Goal: Task Accomplishment & Management: Manage account settings

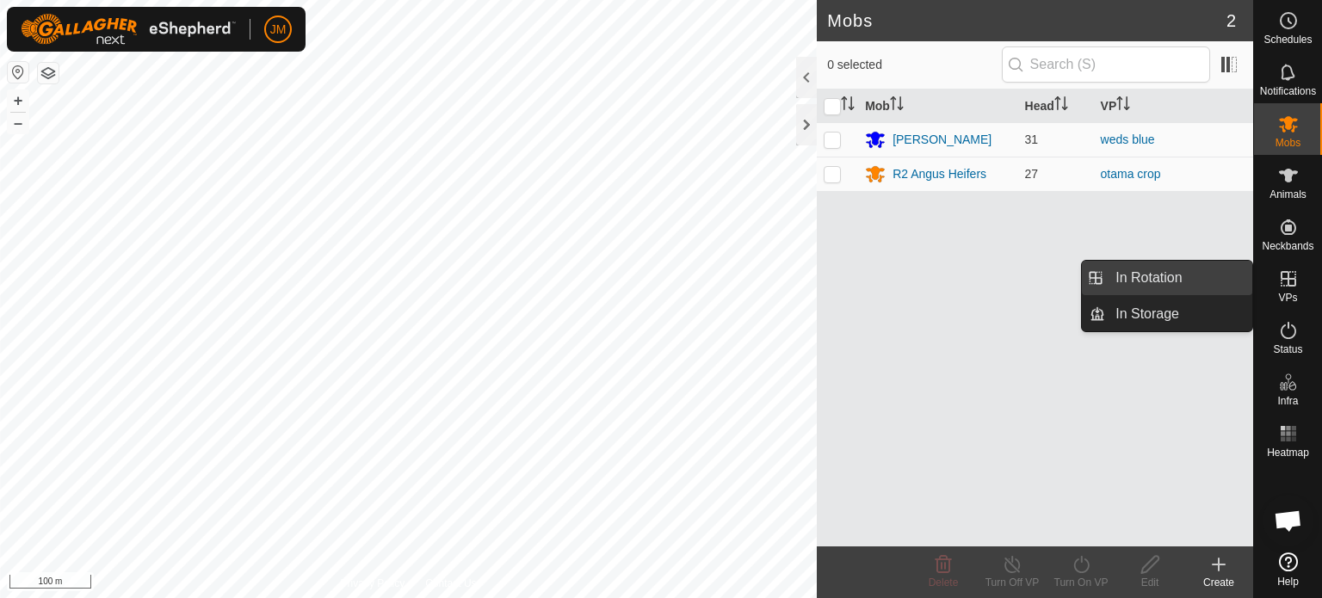
drag, startPoint x: 1249, startPoint y: 290, endPoint x: 1217, endPoint y: 281, distance: 33.0
click at [1217, 281] on link "In Rotation" at bounding box center [1178, 278] width 147 height 34
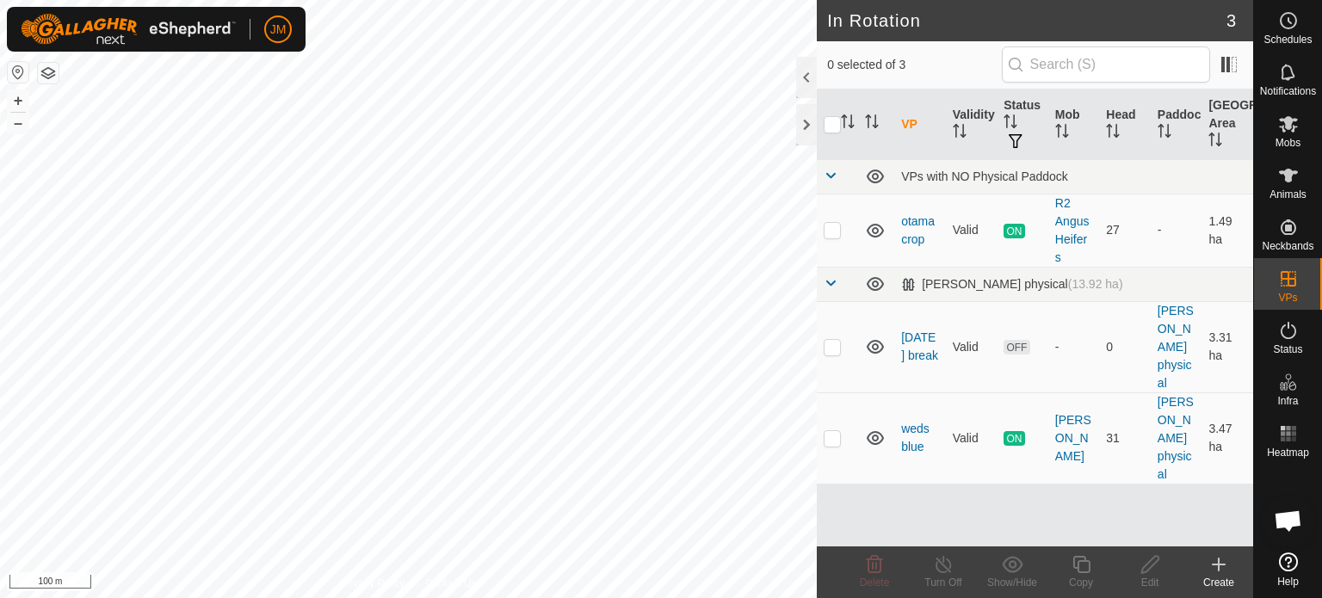
click at [1218, 567] on icon at bounding box center [1218, 564] width 0 height 12
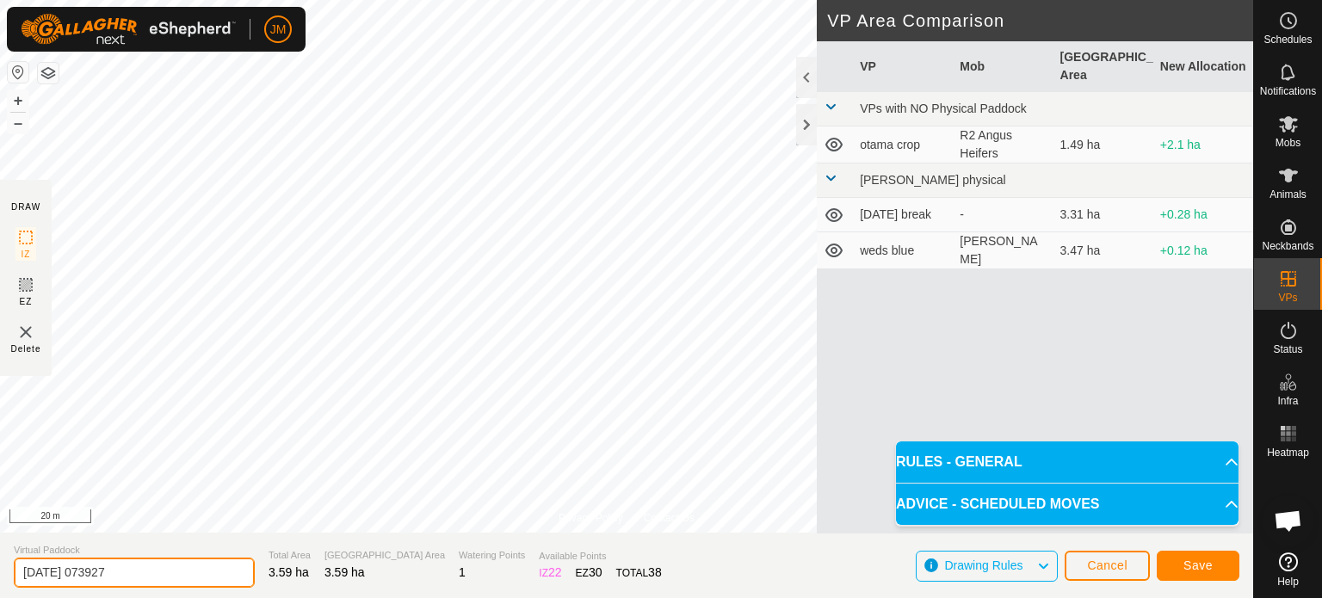
click at [149, 566] on input "[DATE] 073927" at bounding box center [134, 573] width 241 height 30
type input "2"
type input "[DATE] blue"
click at [1184, 566] on span "Save" at bounding box center [1197, 565] width 29 height 14
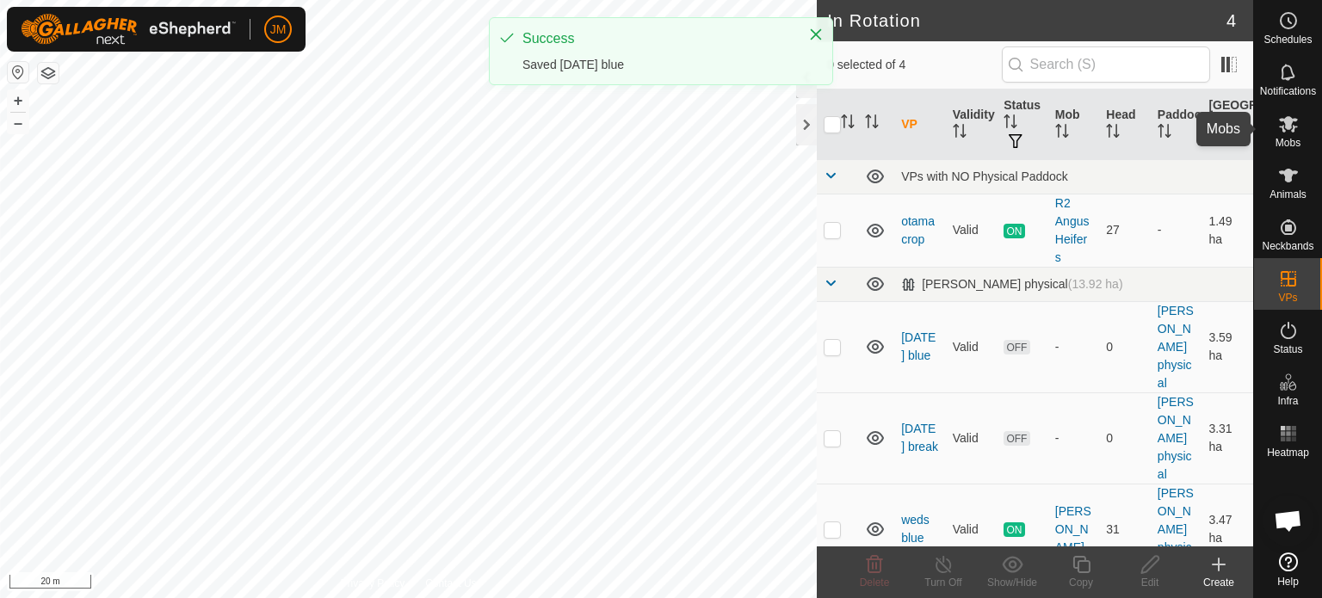
click at [1280, 123] on icon at bounding box center [1288, 124] width 21 height 21
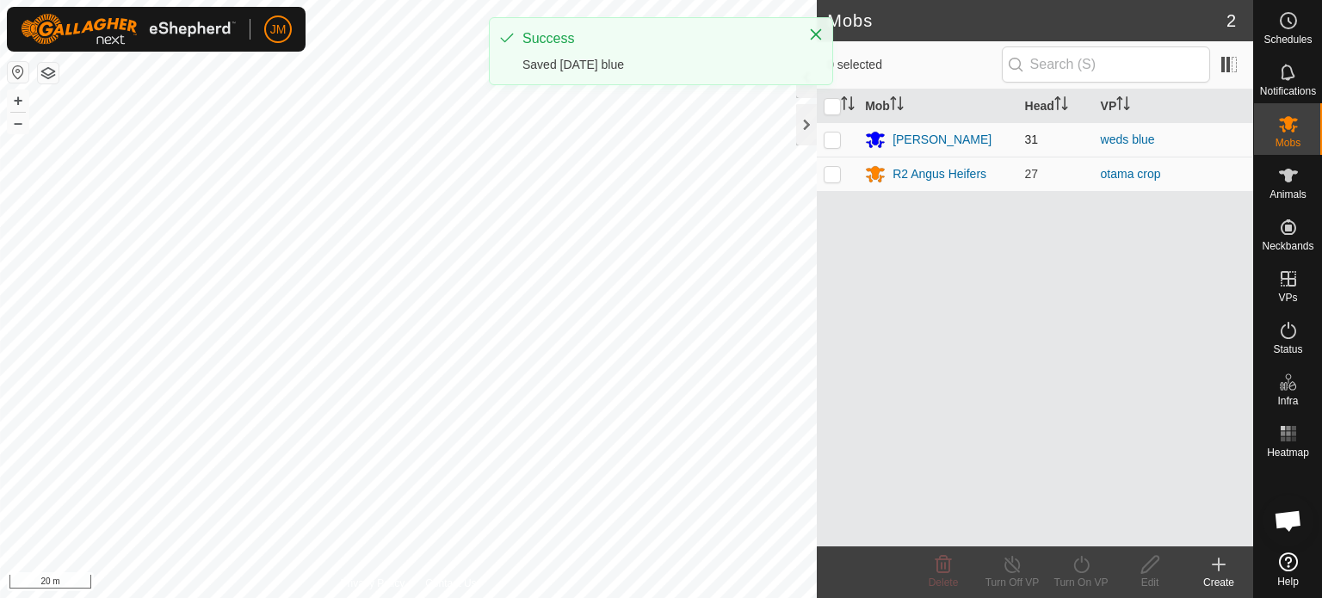
click at [831, 138] on p-checkbox at bounding box center [831, 140] width 17 height 14
checkbox input "true"
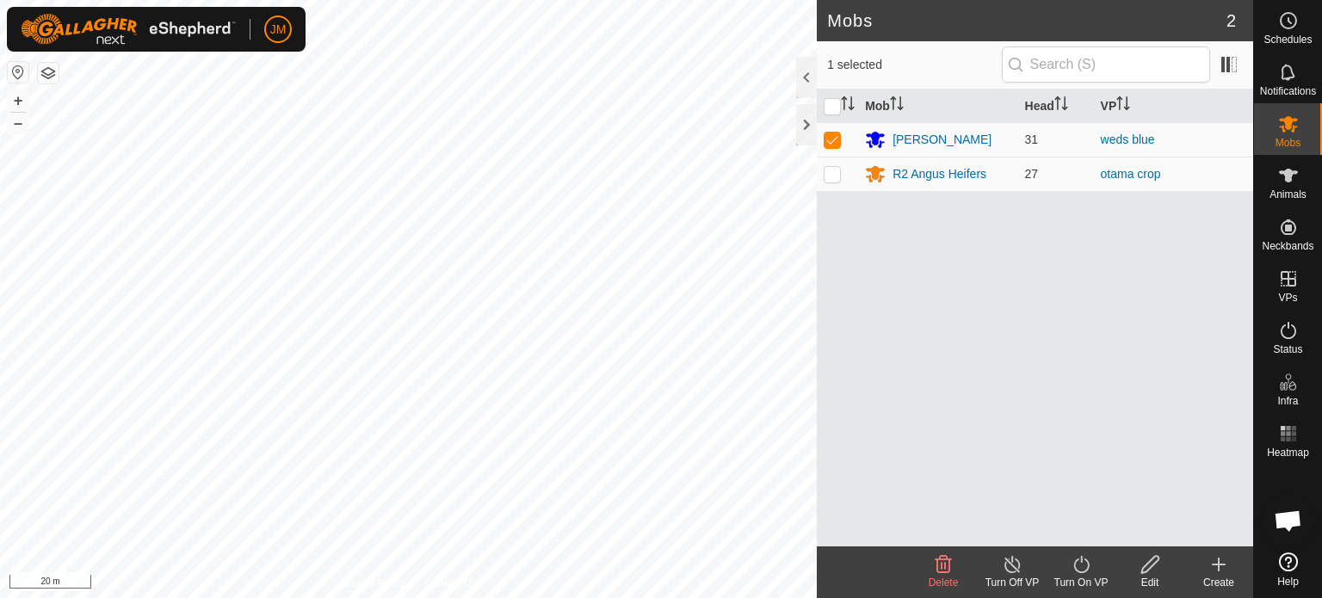
click at [1086, 567] on icon at bounding box center [1081, 564] width 22 height 21
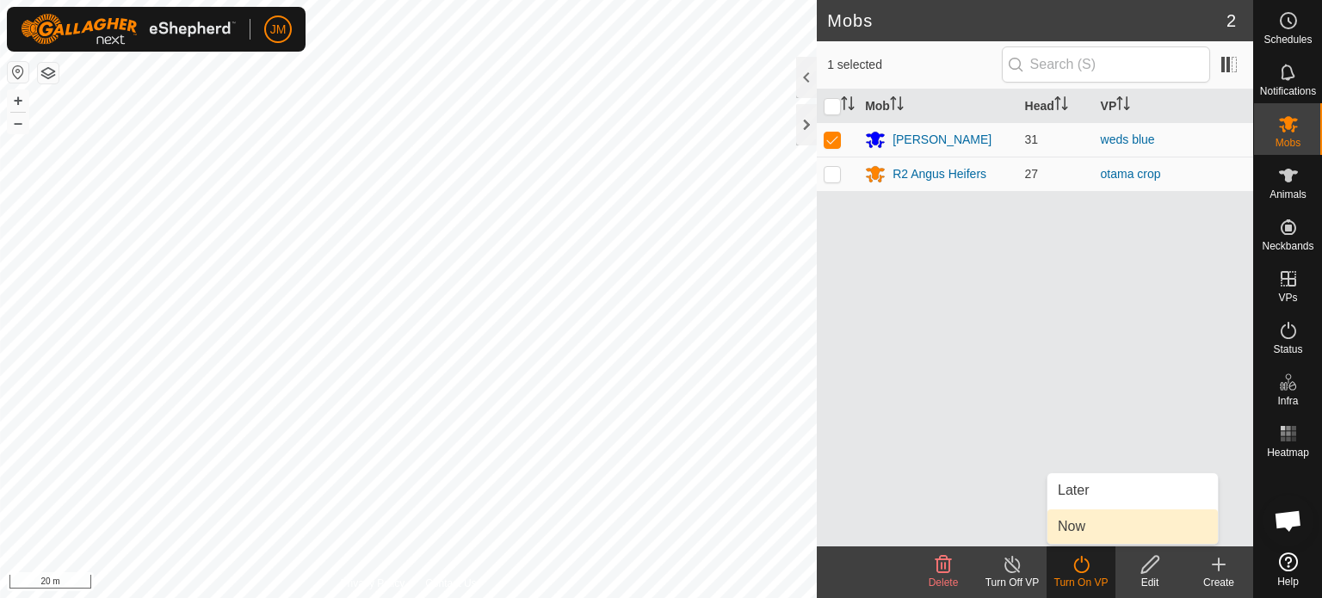
click at [1101, 527] on link "Now" at bounding box center [1132, 526] width 170 height 34
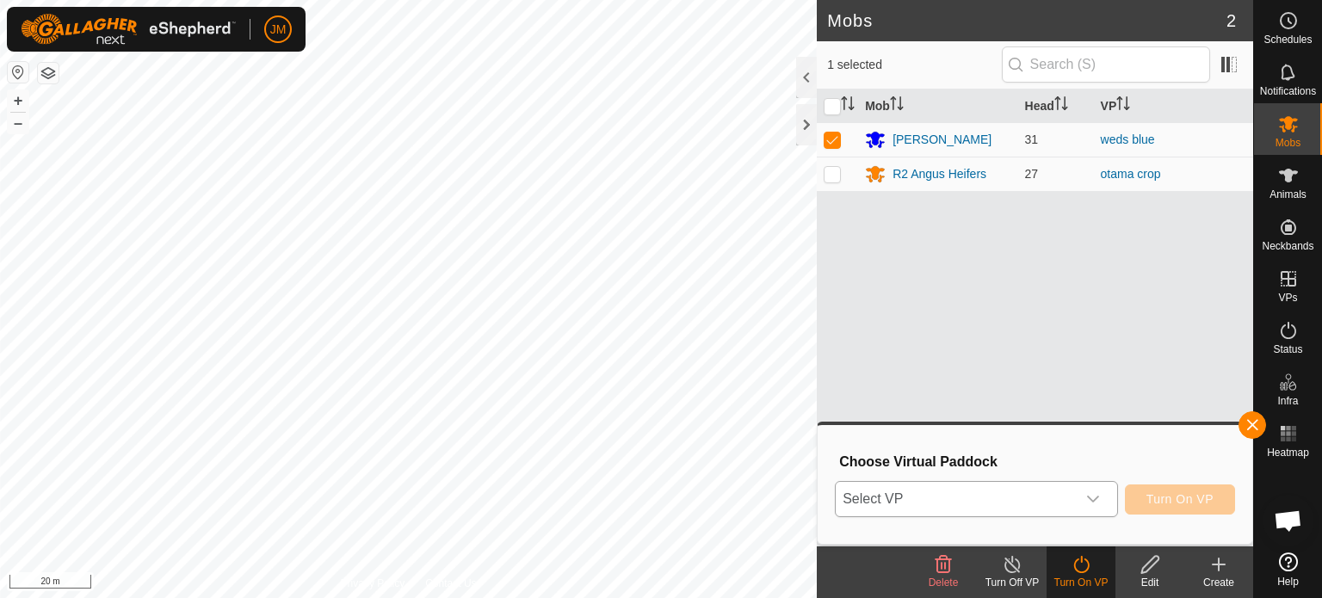
click at [1048, 494] on span "Select VP" at bounding box center [955, 499] width 240 height 34
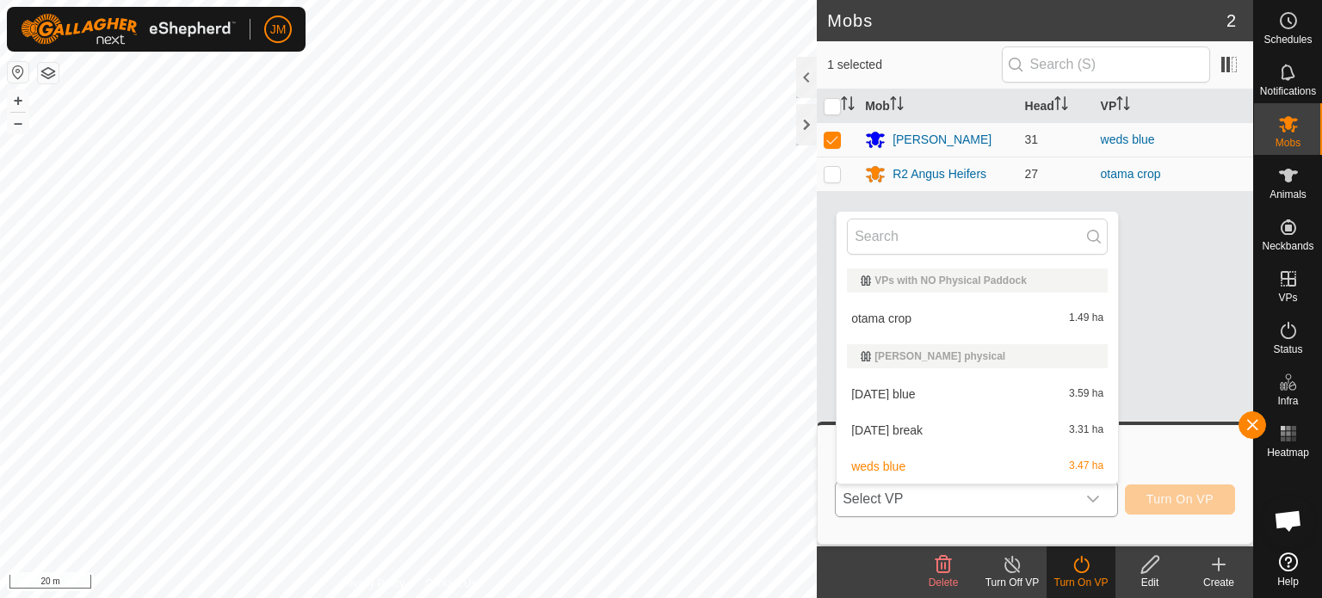
click at [1020, 394] on li "[DATE] blue 3.59 ha" at bounding box center [976, 394] width 281 height 34
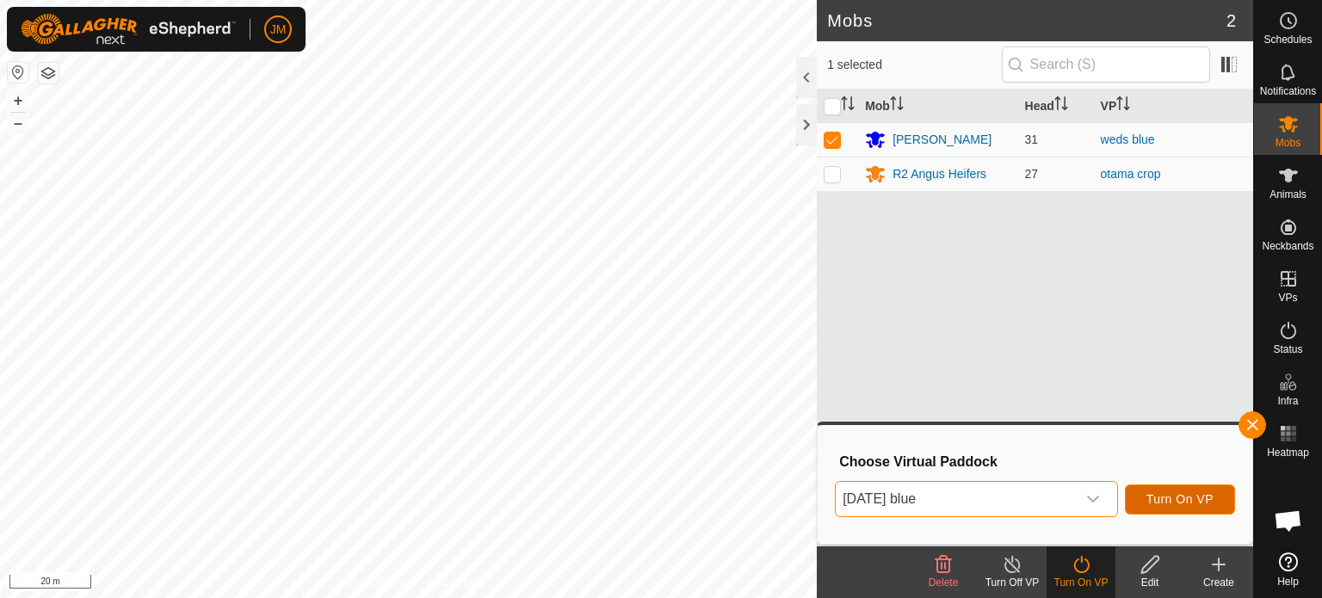
click at [1175, 500] on span "Turn On VP" at bounding box center [1179, 499] width 67 height 14
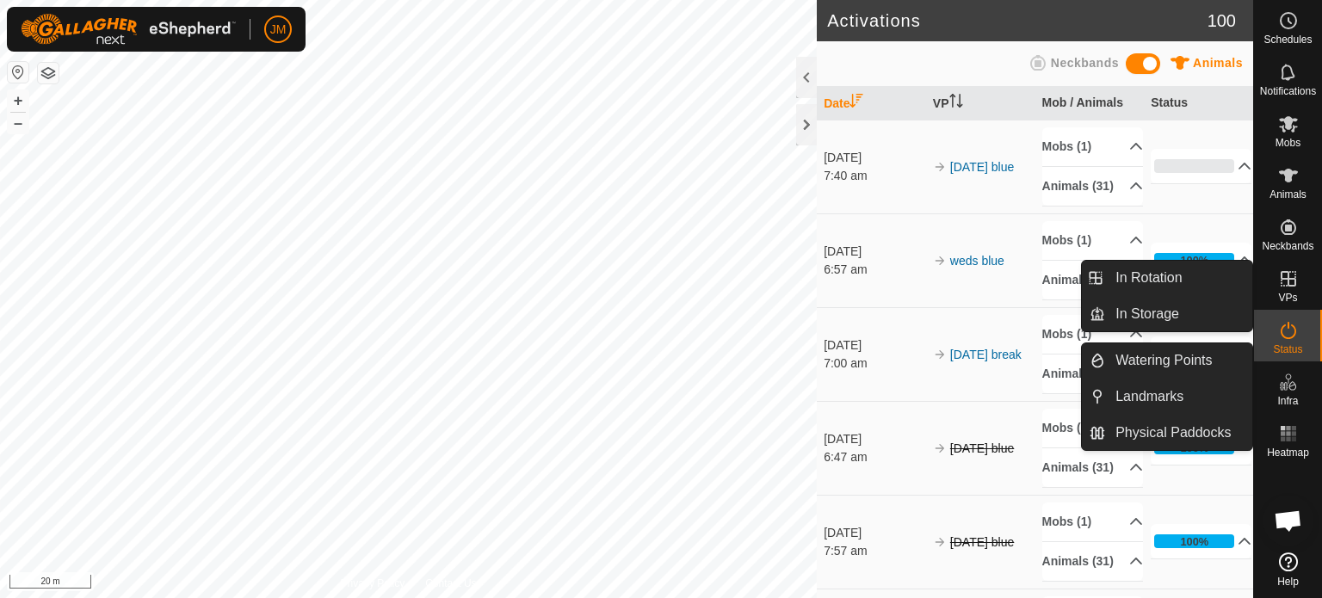
click at [1300, 302] on div "VPs" at bounding box center [1288, 284] width 68 height 52
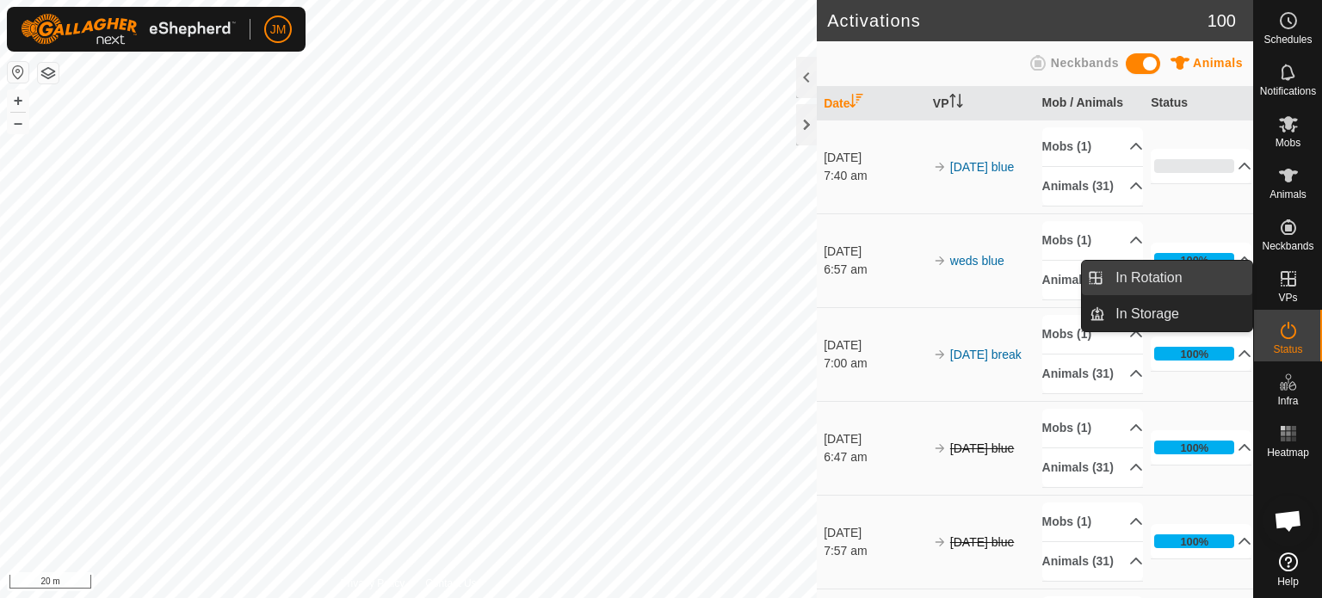
click at [1193, 275] on link "In Rotation" at bounding box center [1178, 278] width 147 height 34
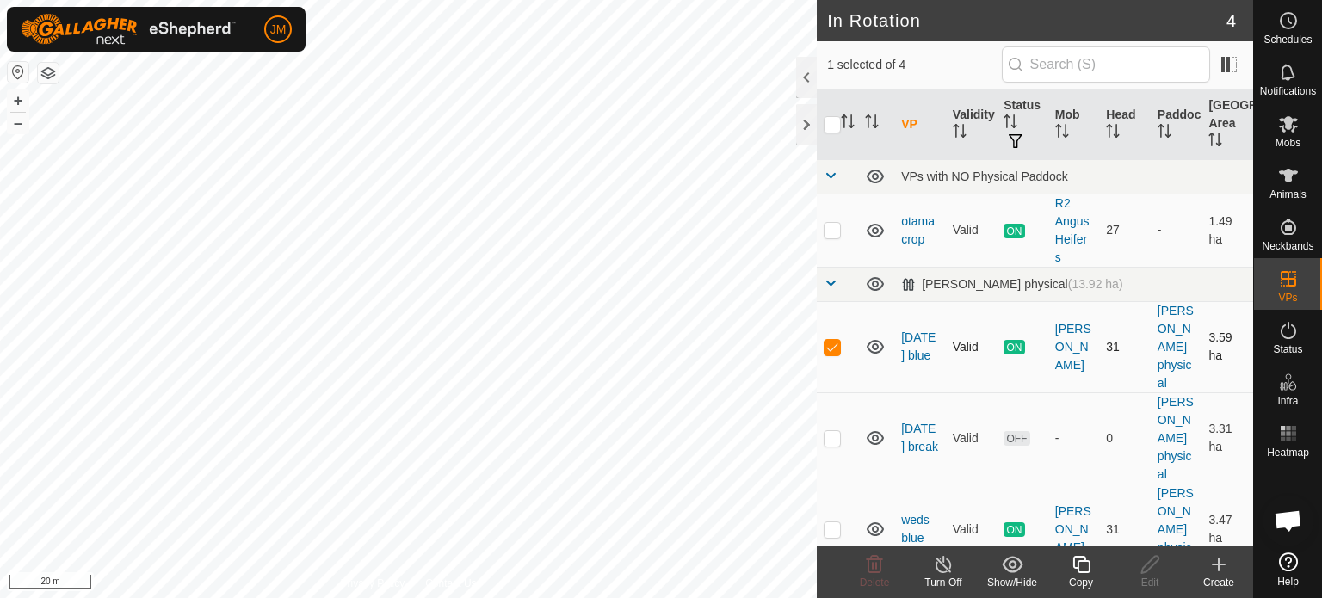
click at [829, 346] on p-checkbox at bounding box center [831, 347] width 17 height 14
checkbox input "false"
click at [833, 528] on p-checkbox at bounding box center [831, 529] width 17 height 14
checkbox input "true"
click at [837, 431] on p-checkbox at bounding box center [831, 438] width 17 height 14
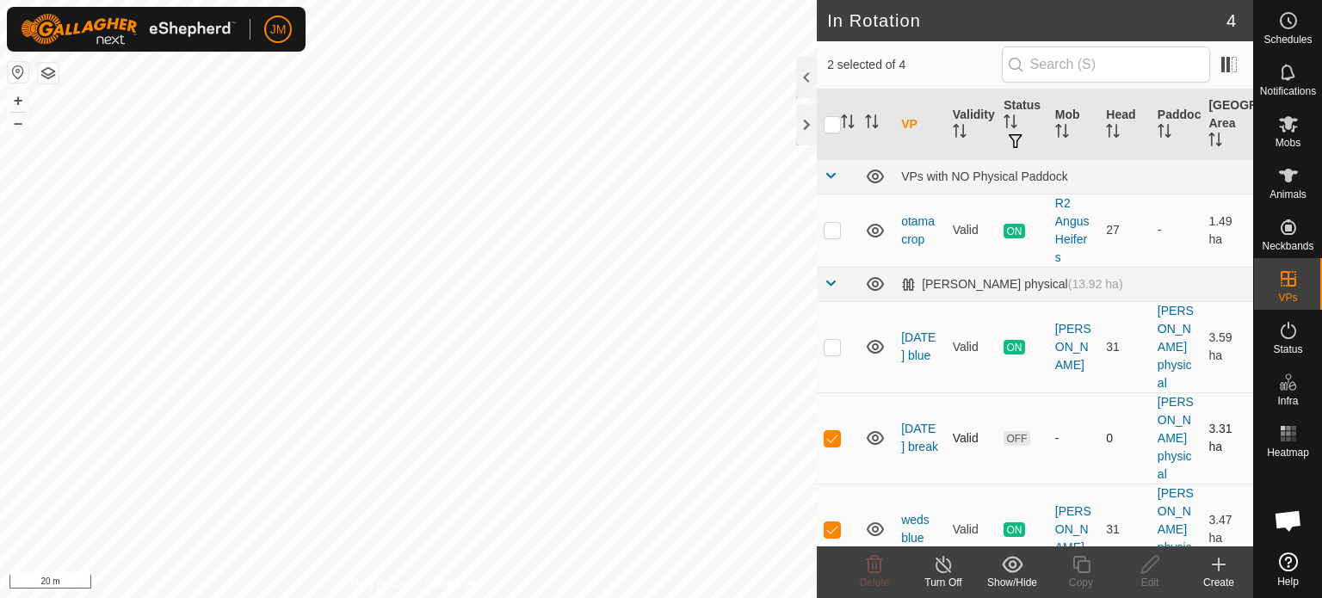
click at [834, 444] on td at bounding box center [837, 437] width 41 height 91
checkbox input "false"
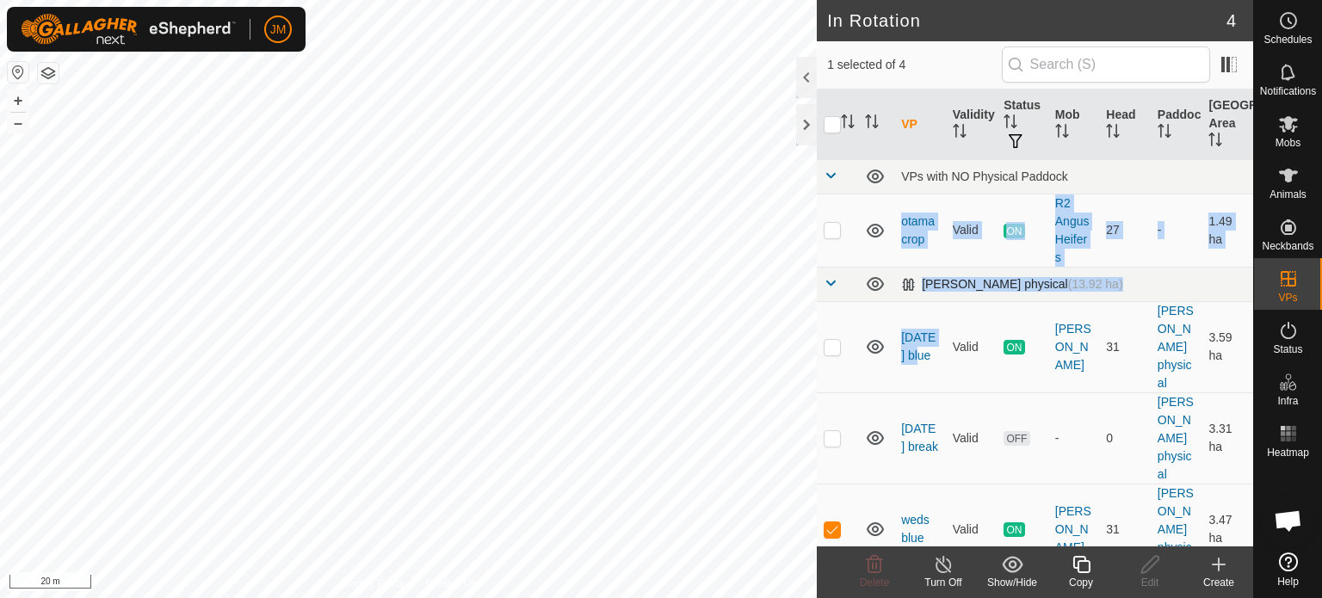
drag, startPoint x: 893, startPoint y: 386, endPoint x: 880, endPoint y: 268, distance: 118.6
click at [876, 256] on tbody "VPs with NO Physical Paddock otama crop Valid ON R2 Angus Heifers 27 - 1.49 ha …" at bounding box center [1035, 367] width 436 height 416
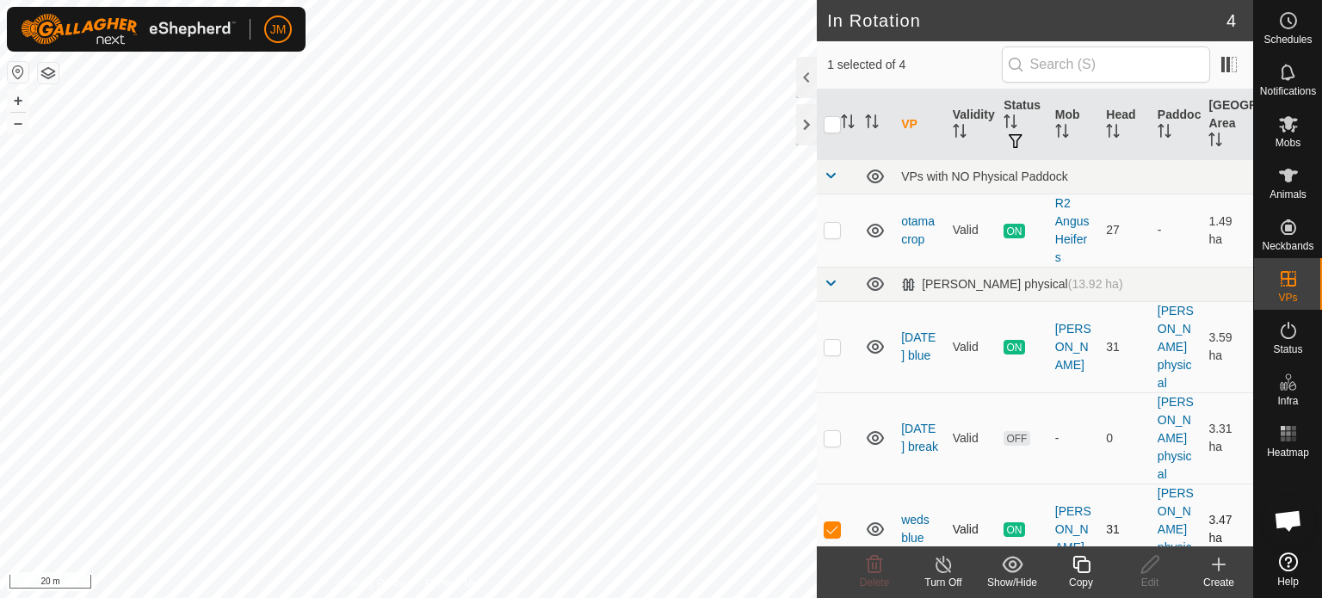
click at [832, 528] on p-checkbox at bounding box center [831, 529] width 17 height 14
checkbox input "false"
click at [833, 431] on p-checkbox at bounding box center [831, 438] width 17 height 14
click at [873, 567] on icon at bounding box center [874, 564] width 21 height 21
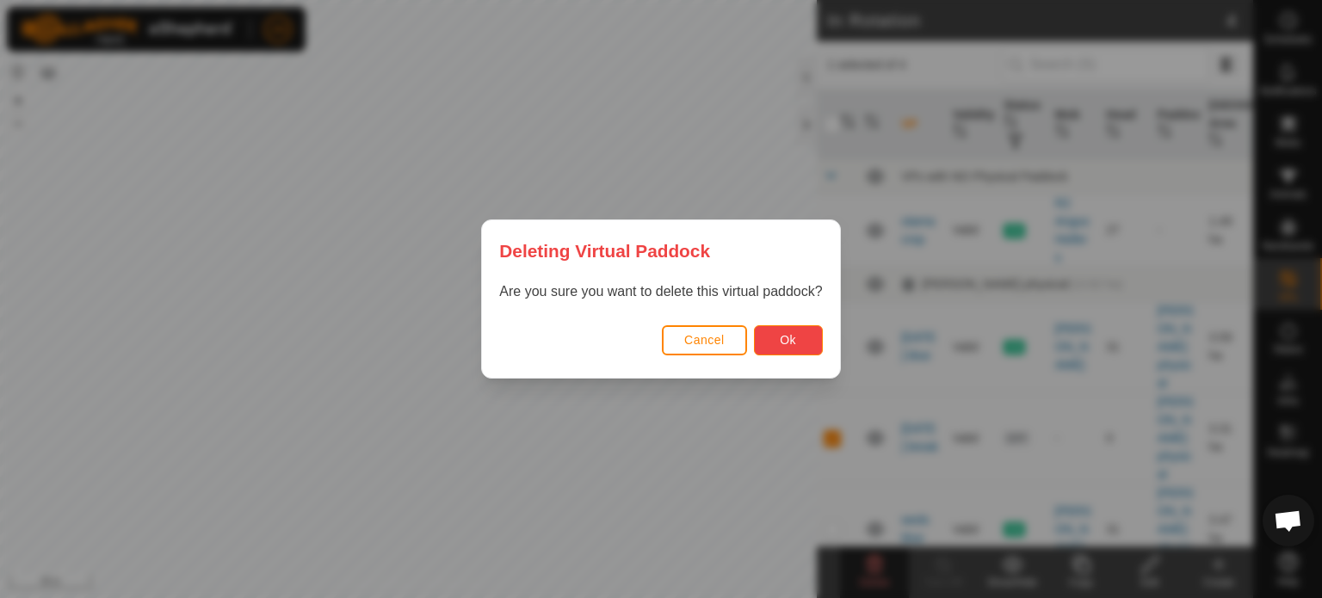
click at [785, 338] on span "Ok" at bounding box center [788, 340] width 16 height 14
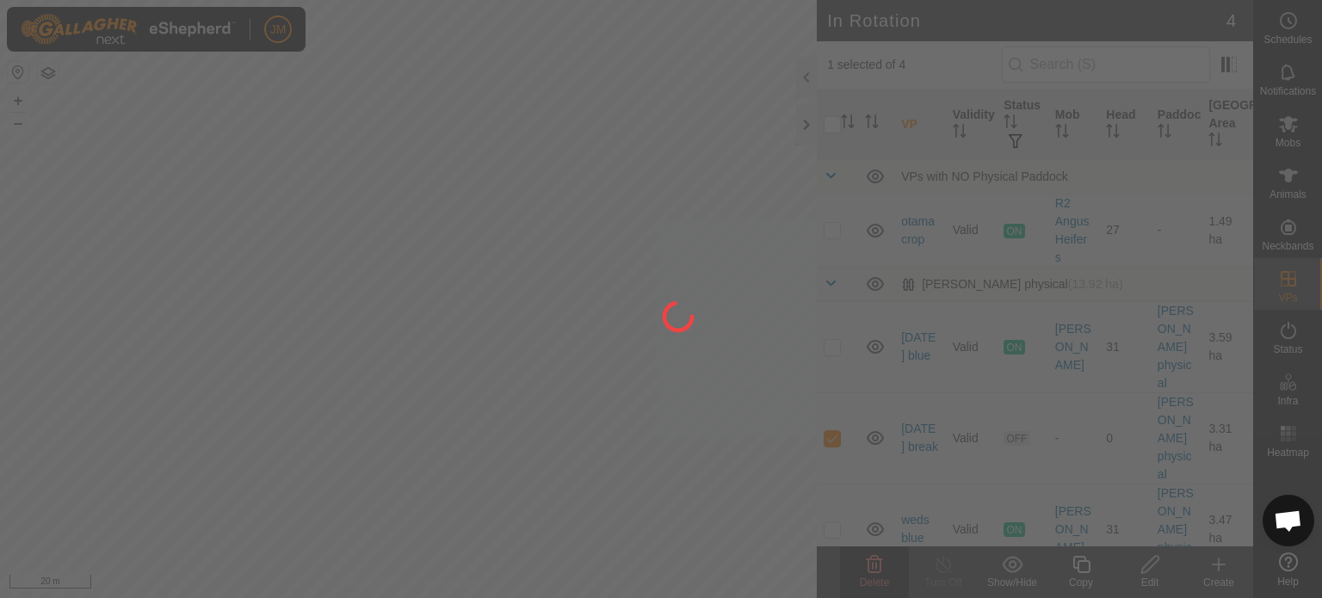
checkbox input "false"
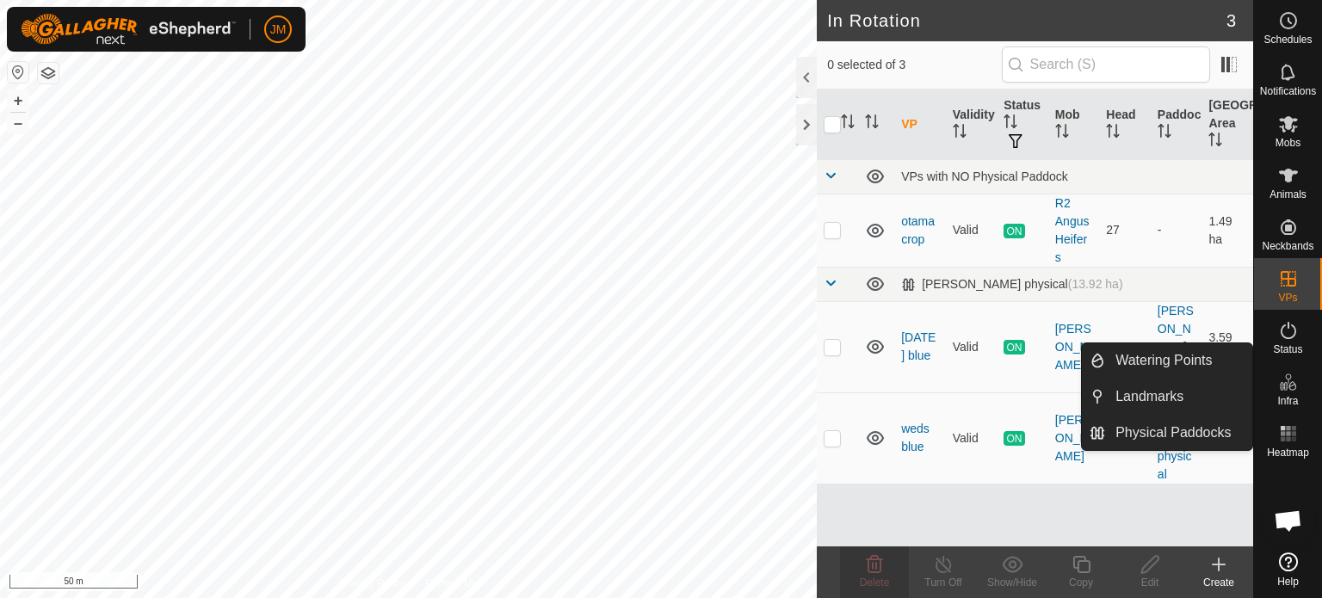
click at [1215, 559] on icon at bounding box center [1218, 564] width 21 height 21
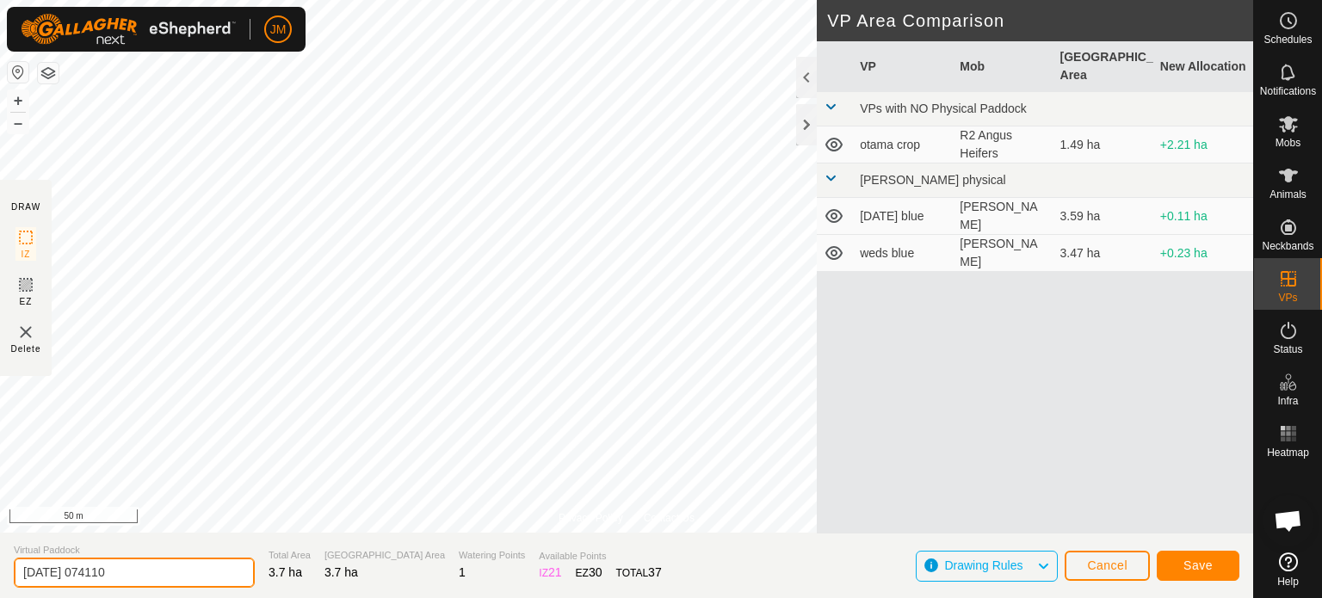
click at [141, 576] on input "[DATE] 074110" at bounding box center [134, 573] width 241 height 30
type input "2"
type input "[DATE] blue"
click at [1205, 564] on span "Save" at bounding box center [1197, 565] width 29 height 14
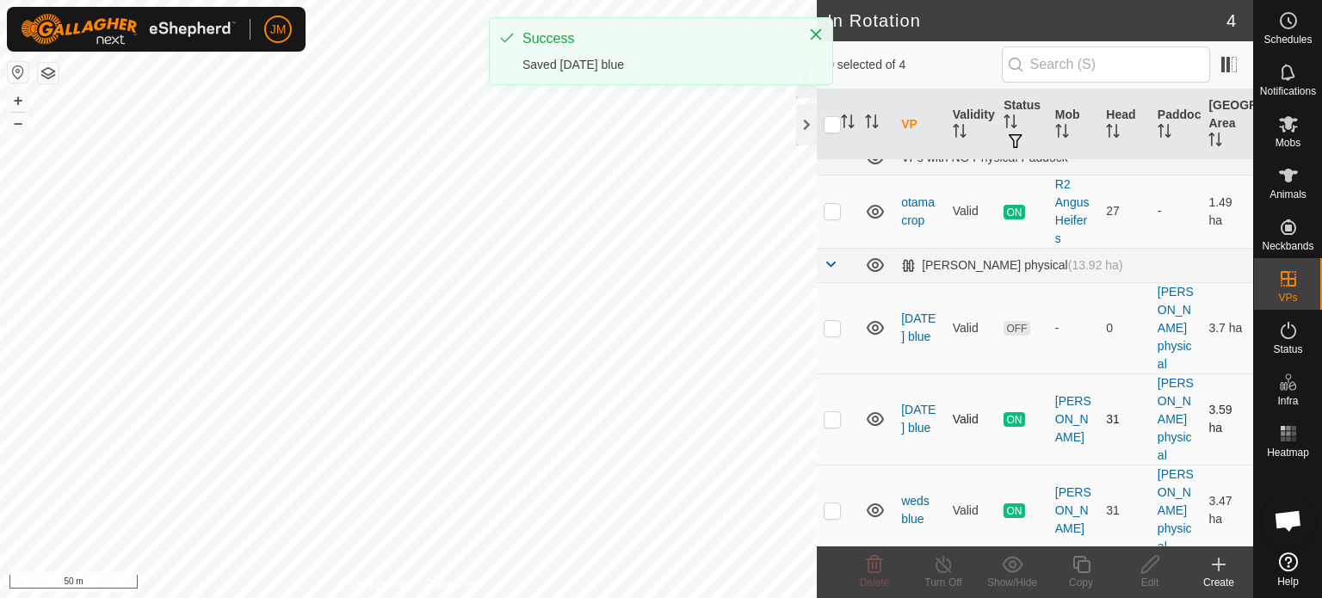
scroll to position [28, 0]
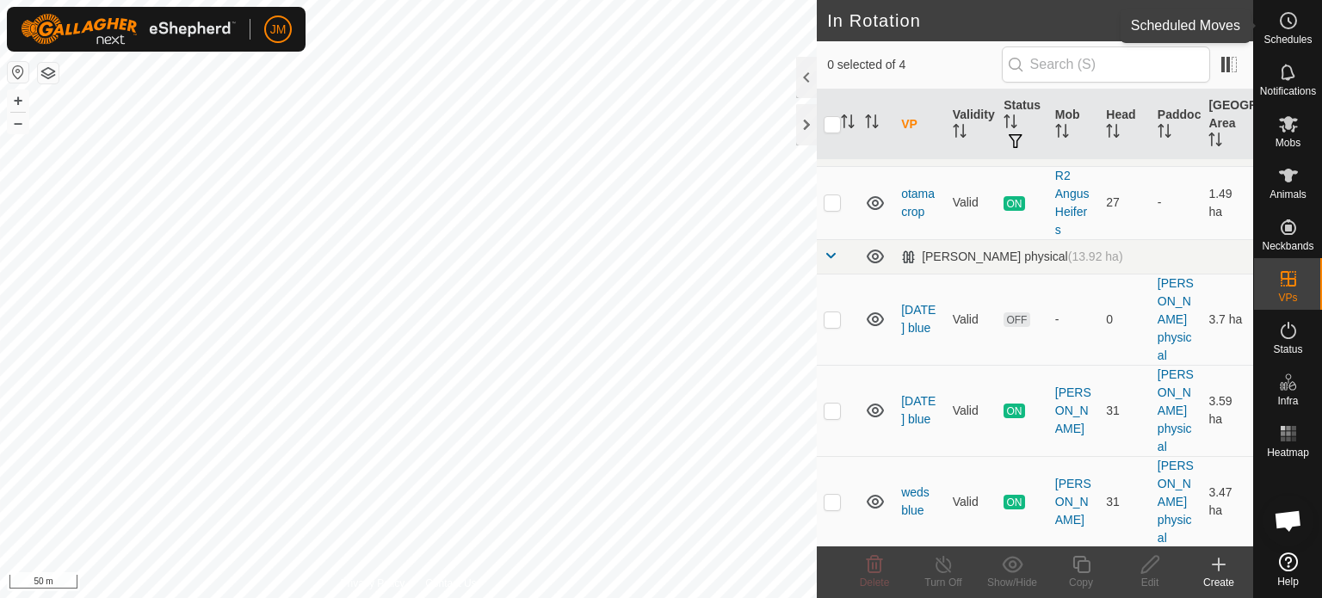
click at [1291, 31] on es-schedule-vp-svg-icon at bounding box center [1288, 21] width 31 height 28
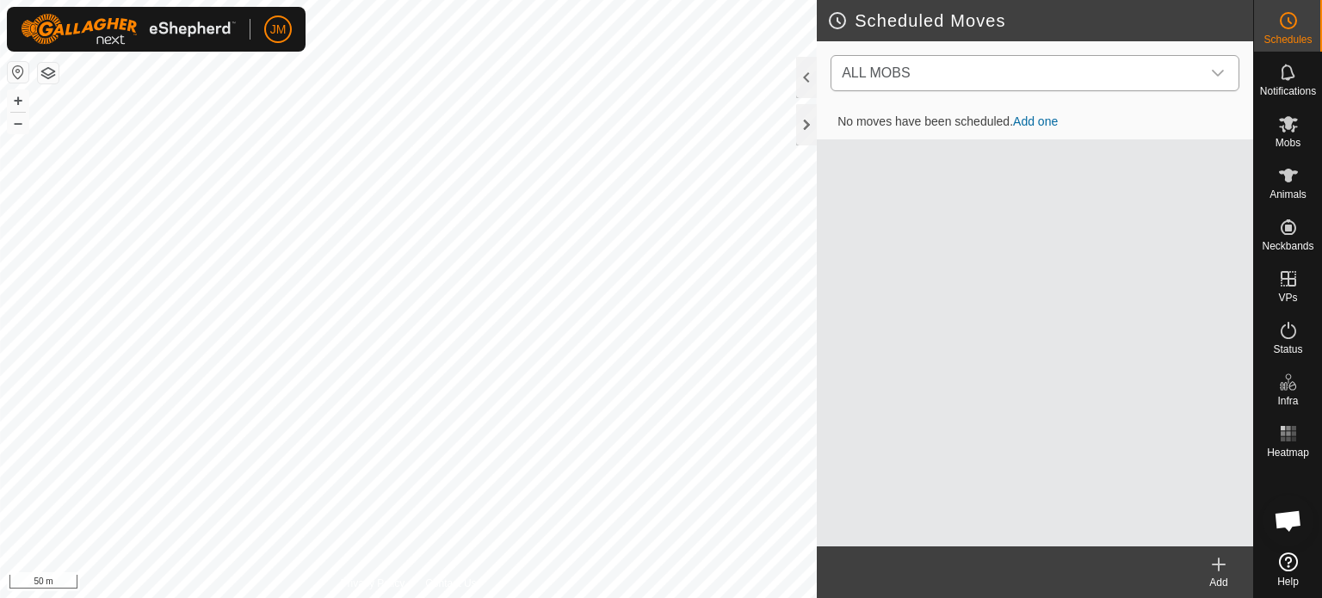
click at [959, 77] on span "ALL MOBS" at bounding box center [1018, 73] width 366 height 34
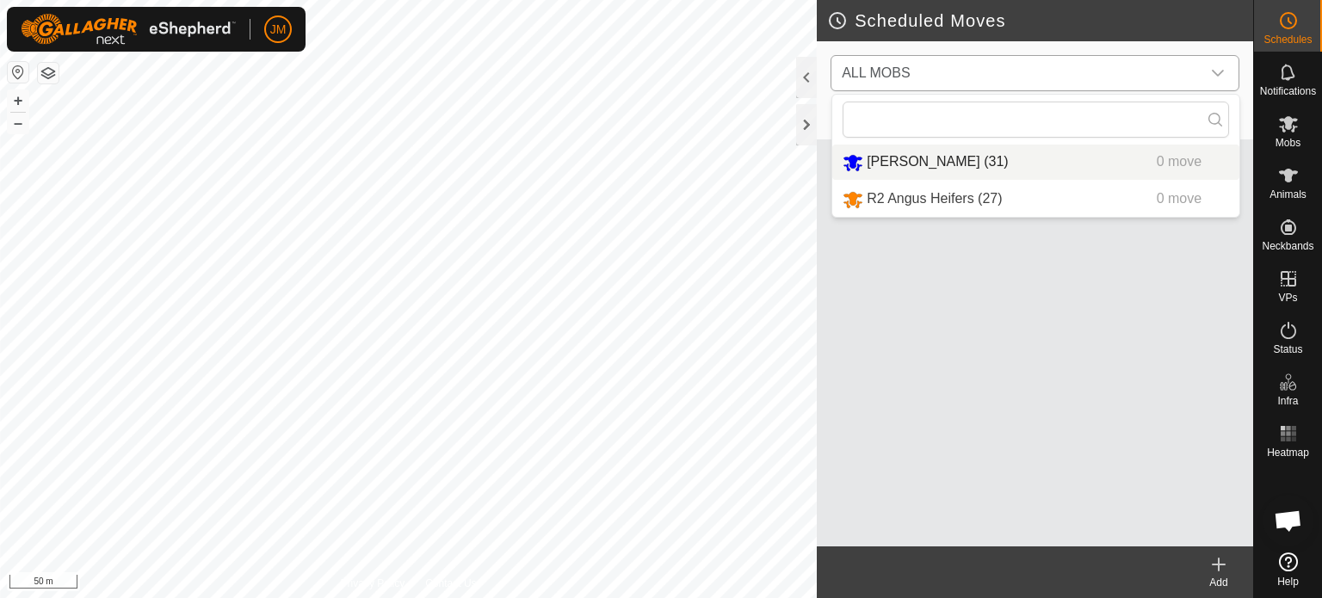
click at [915, 155] on li "[PERSON_NAME] (31) 0 move" at bounding box center [1035, 162] width 407 height 35
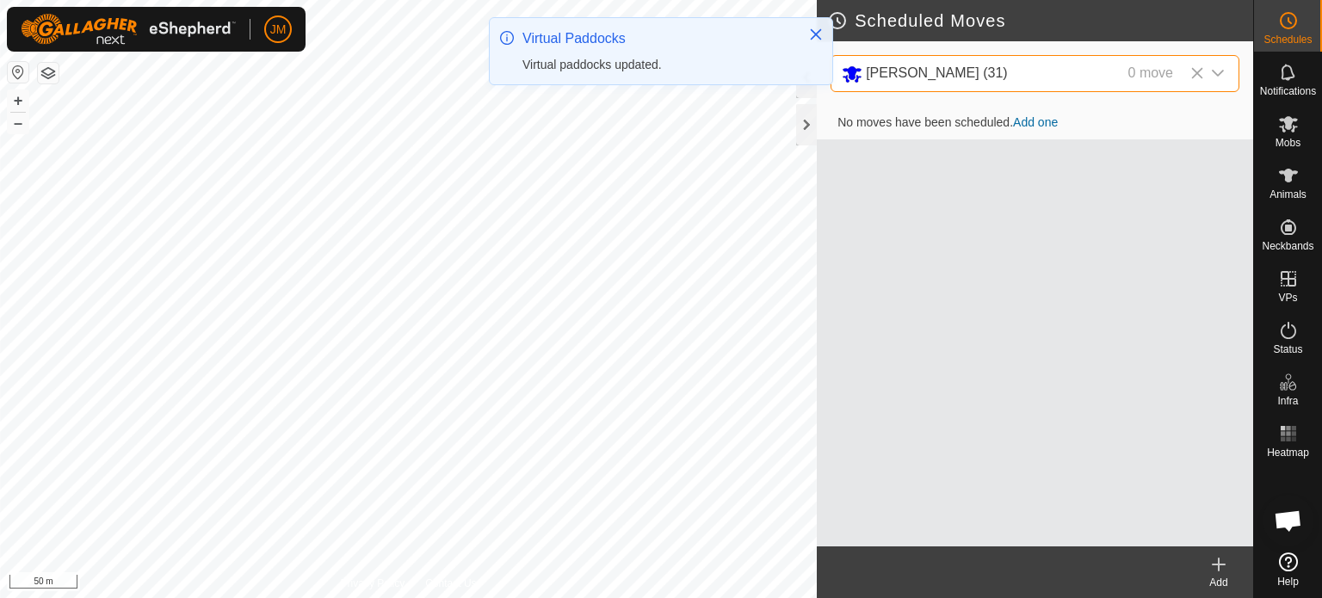
click at [1212, 558] on icon at bounding box center [1218, 564] width 21 height 21
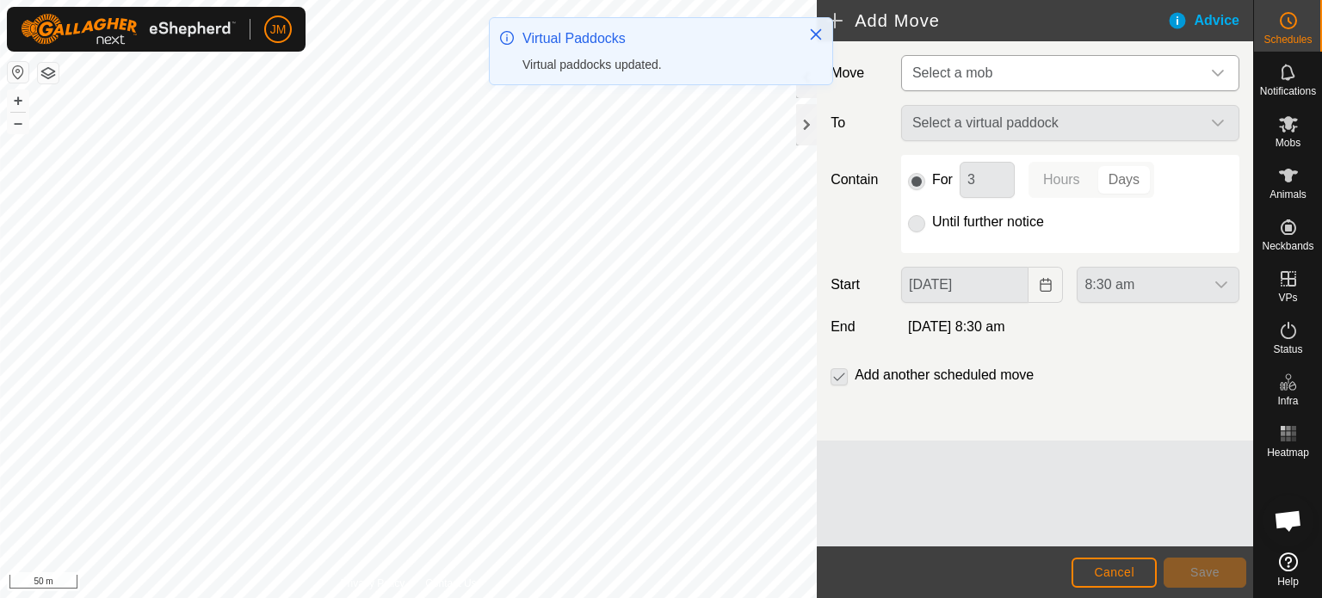
click at [947, 80] on span "Select a mob" at bounding box center [952, 72] width 80 height 15
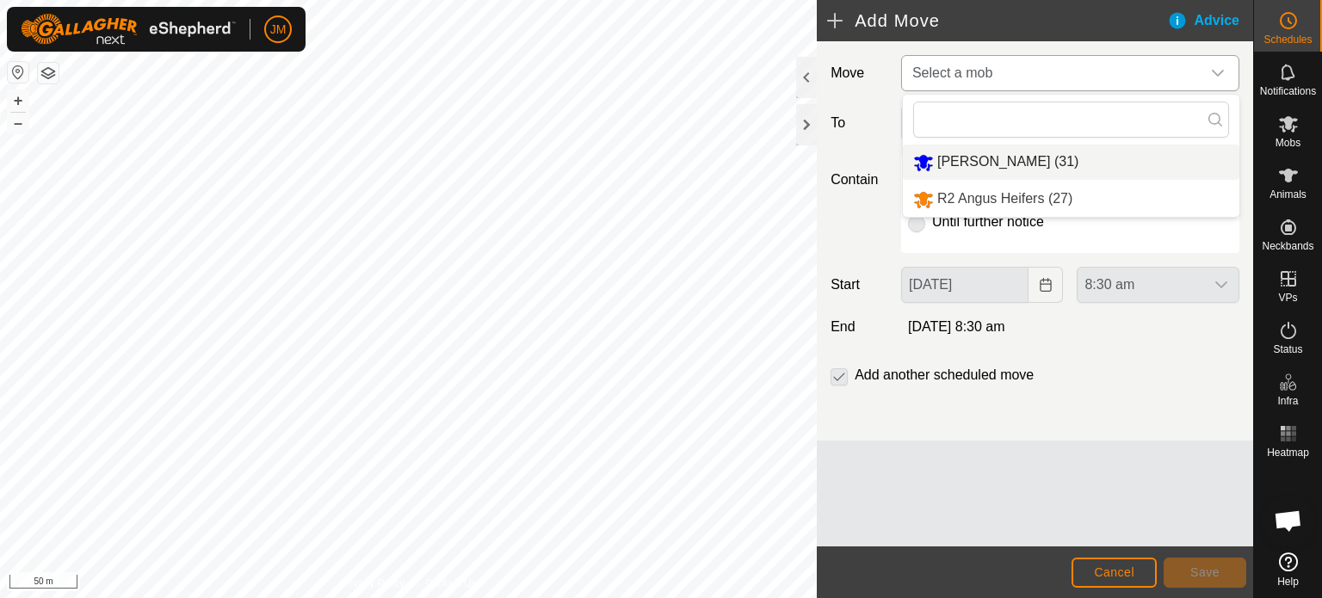
click at [953, 156] on li "[PERSON_NAME] (31)" at bounding box center [1071, 162] width 336 height 35
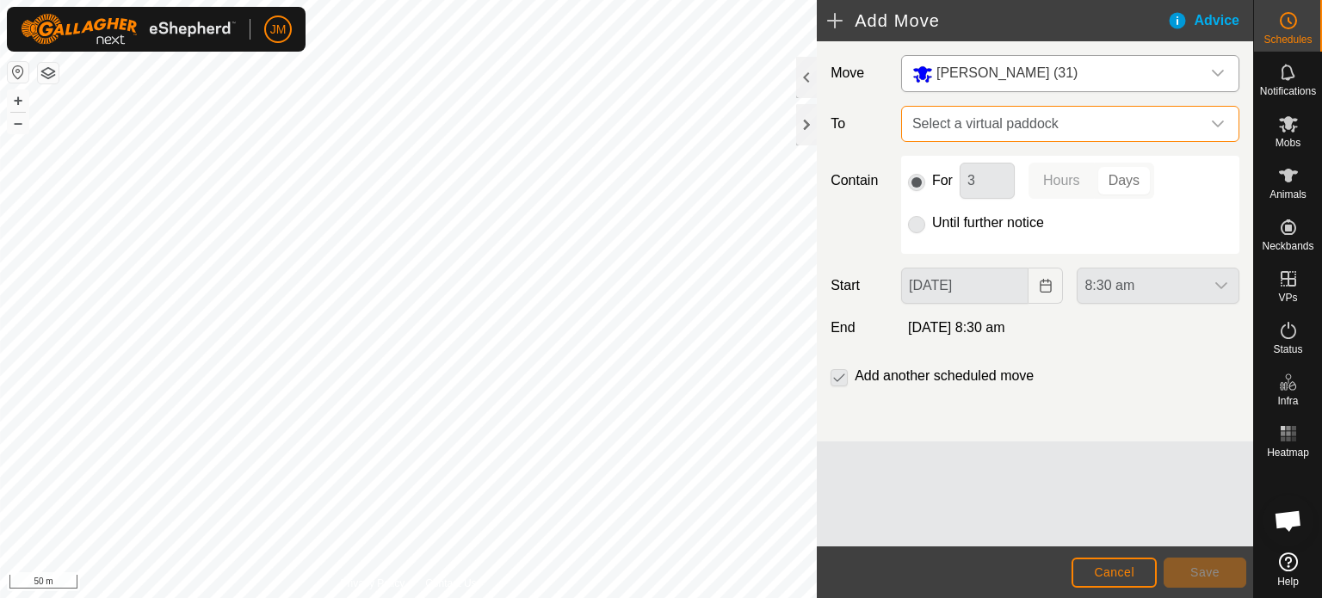
click at [948, 120] on span "Select a virtual paddock" at bounding box center [1052, 124] width 295 height 34
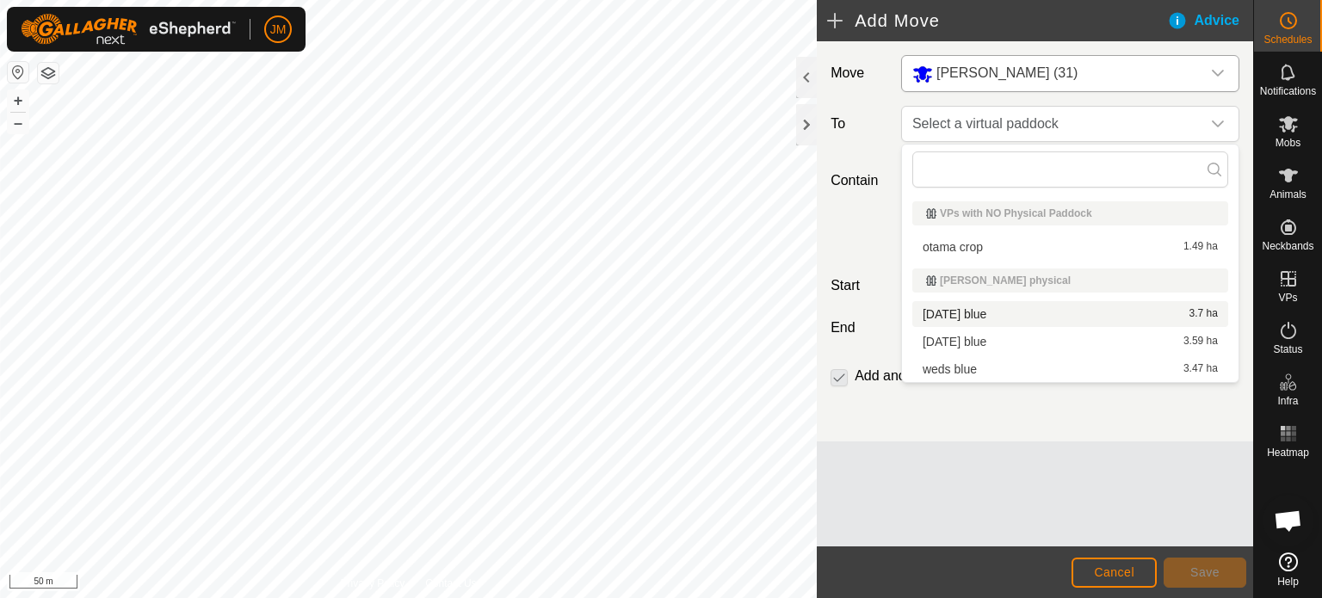
click at [959, 311] on li "[DATE] blue 3.7 ha" at bounding box center [1070, 314] width 316 height 26
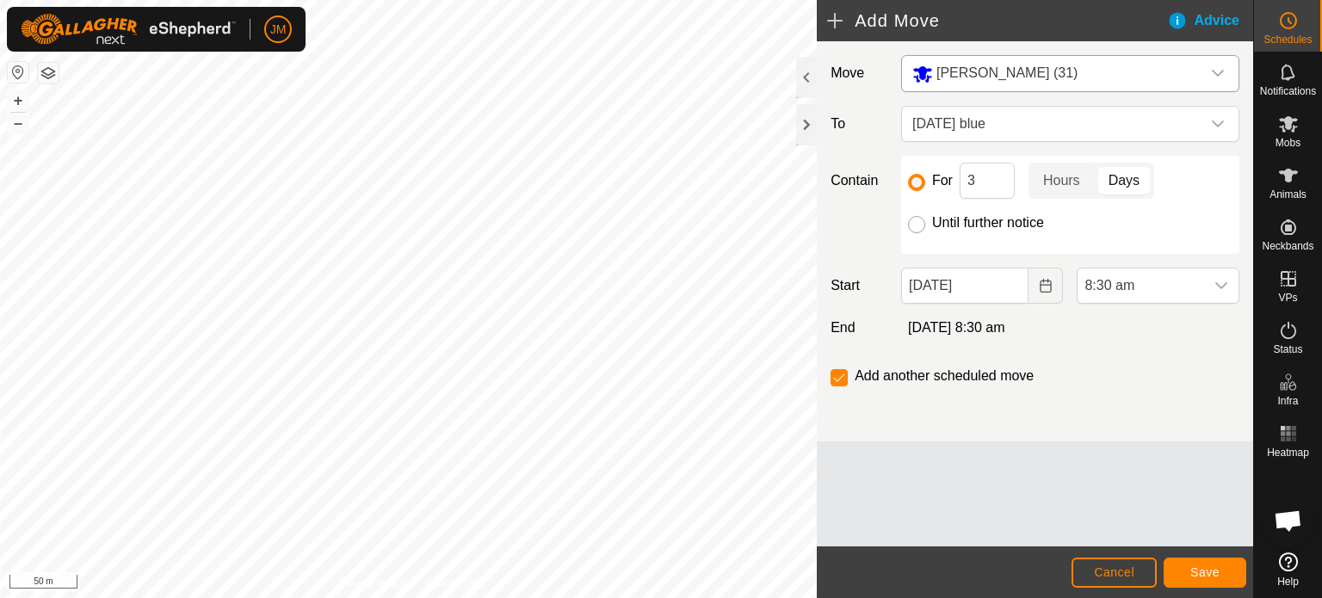
click at [914, 223] on input "Until further notice" at bounding box center [916, 224] width 17 height 17
radio input "true"
checkbox input "false"
click at [1047, 290] on icon "Choose Date" at bounding box center [1046, 286] width 14 height 14
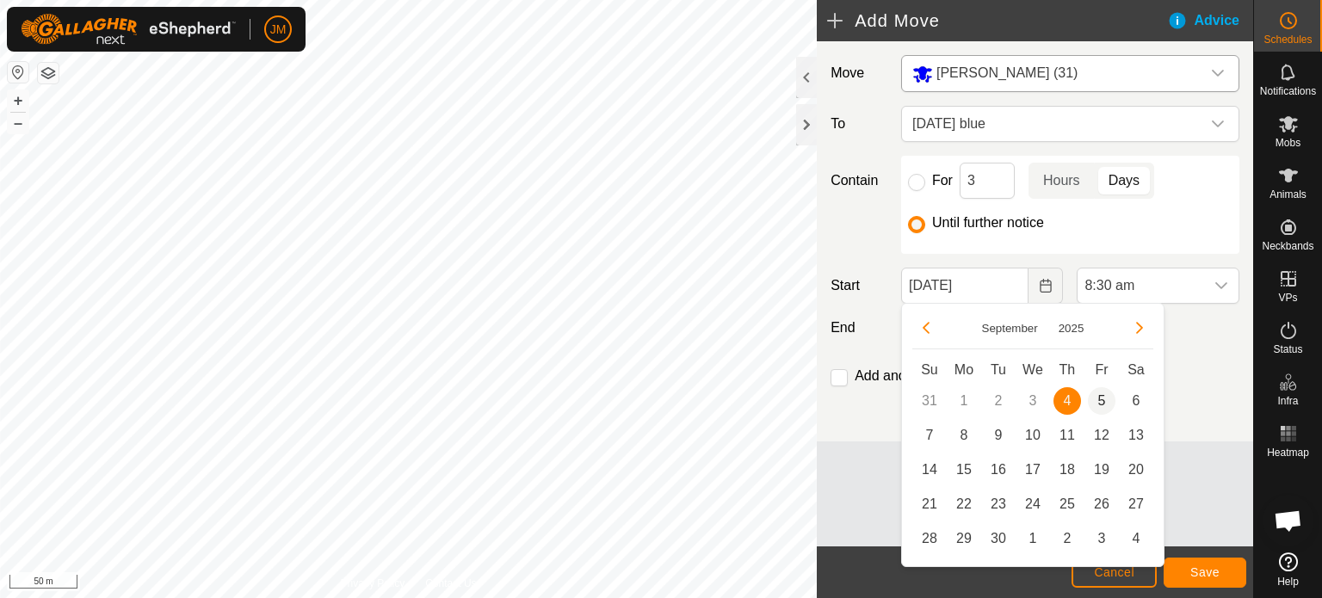
click at [1101, 398] on span "5" at bounding box center [1102, 401] width 28 height 28
type input "[DATE]"
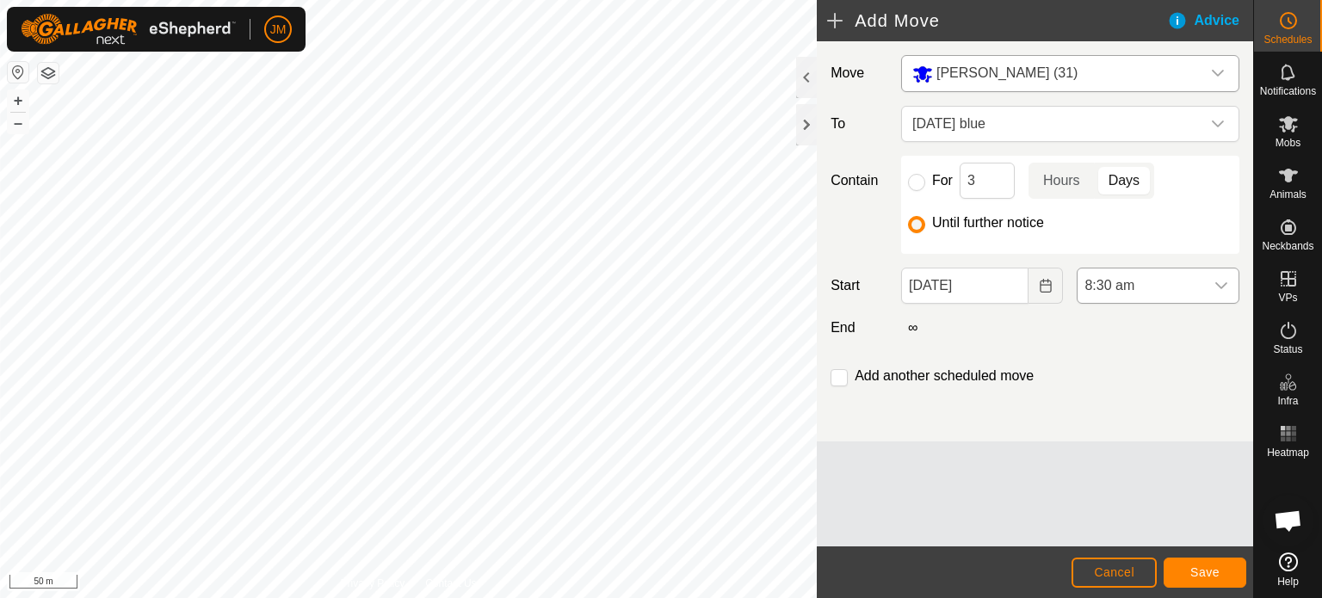
click at [1102, 284] on span "8:30 am" at bounding box center [1140, 285] width 126 height 34
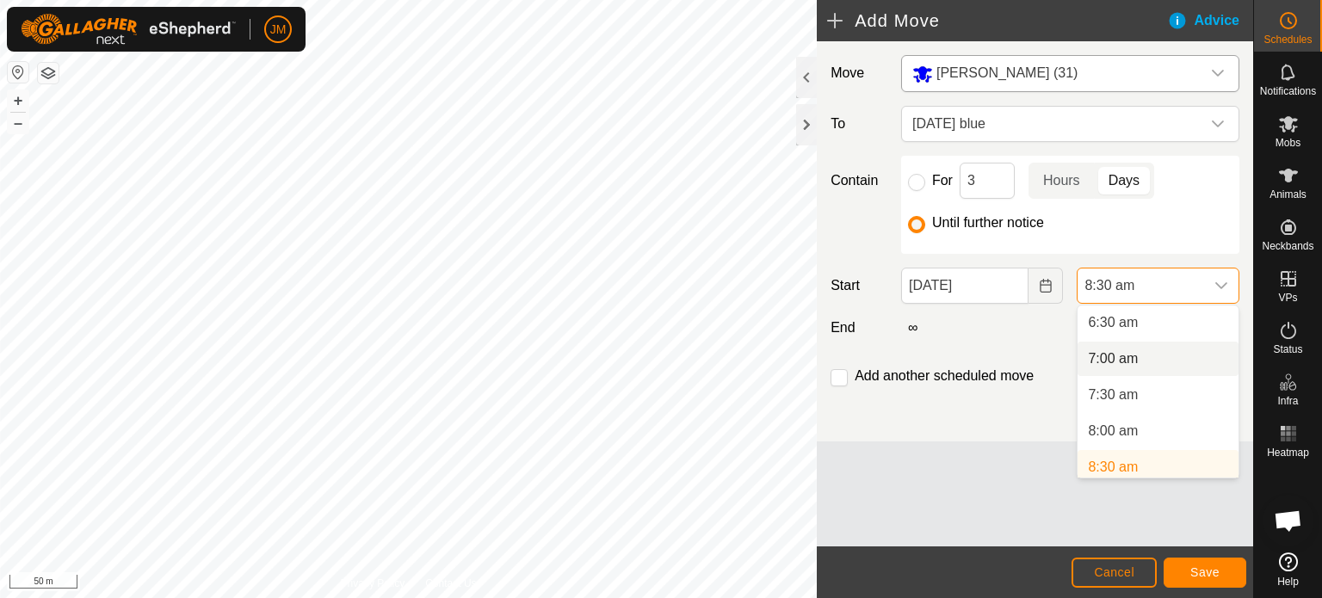
click at [1132, 359] on li "7:00 am" at bounding box center [1157, 359] width 161 height 34
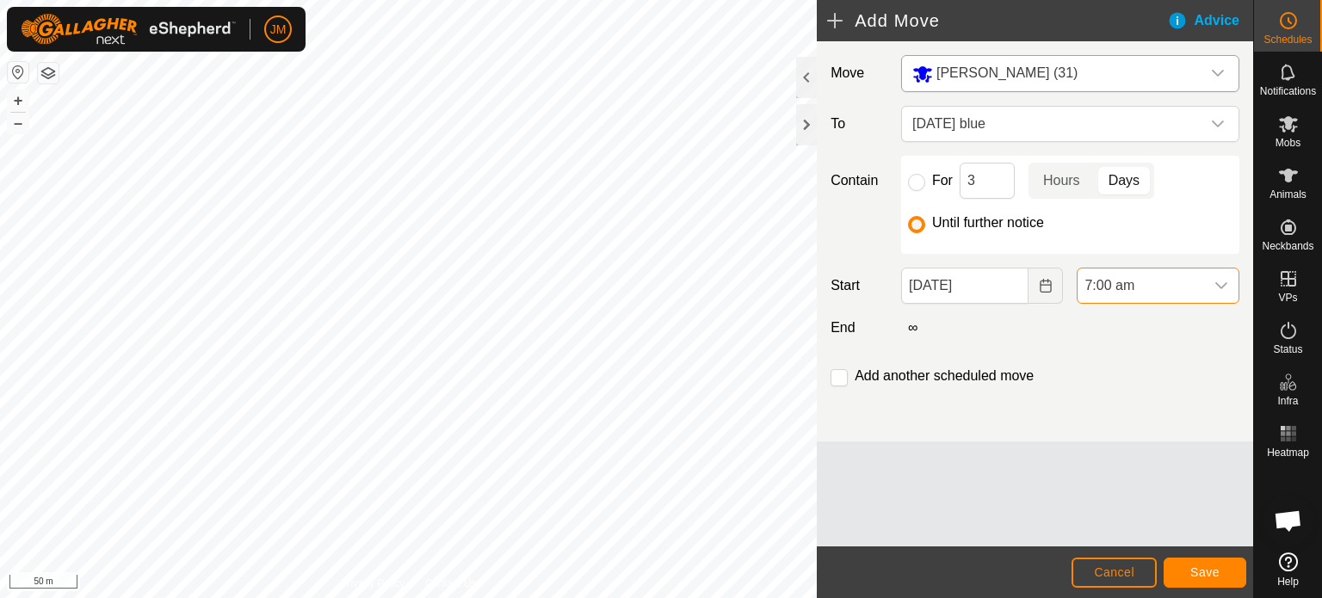
scroll to position [477, 0]
click at [1194, 575] on span "Save" at bounding box center [1204, 572] width 29 height 14
